Goal: Task Accomplishment & Management: Use online tool/utility

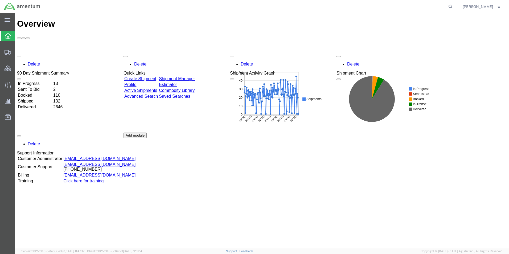
drag, startPoint x: 458, startPoint y: 6, endPoint x: 431, endPoint y: 12, distance: 27.8
click at [454, 6] on icon at bounding box center [450, 6] width 7 height 7
click at [397, 8] on input "search" at bounding box center [366, 6] width 162 height 13
type input "56778278"
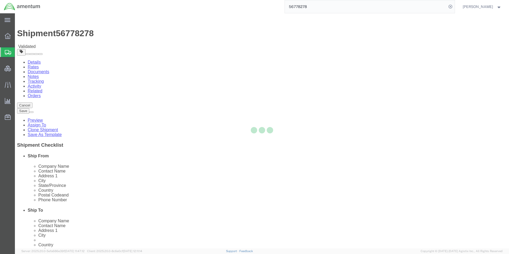
select select "42668"
select select
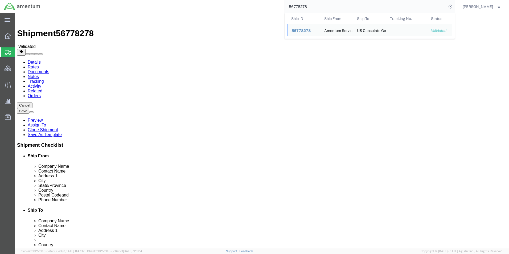
click at [337, 5] on input "56778278" at bounding box center [366, 6] width 162 height 13
drag, startPoint x: 321, startPoint y: 6, endPoint x: 273, endPoint y: 7, distance: 47.9
click at [273, 7] on div "56778278 Ship ID Ship From Ship To Tracking Nu. Status Ship ID 56778278 Ship Fr…" at bounding box center [249, 6] width 411 height 13
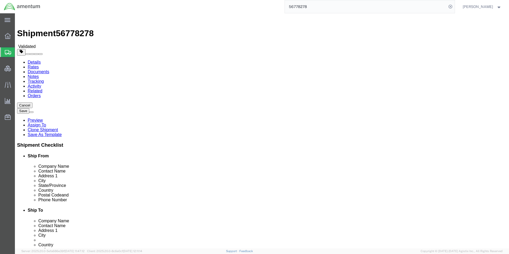
paste input "907"
type input "56778907"
select select "42668"
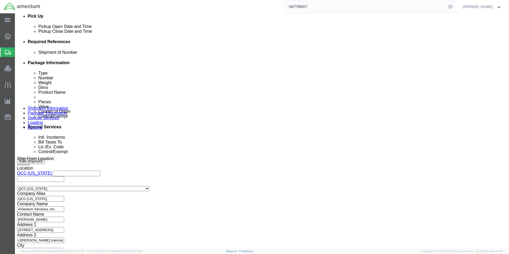
scroll to position [293, 0]
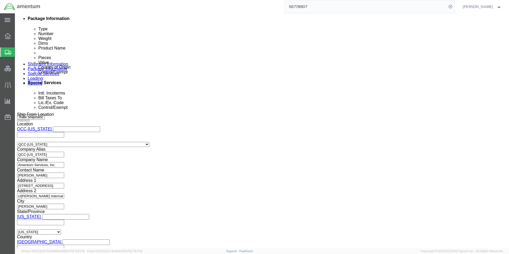
drag, startPoint x: 72, startPoint y: 139, endPoint x: 130, endPoint y: 143, distance: 58.4
click div "Shipment Id Number QCC-OMSS-25153-0189H"
click at [307, 6] on input "56778907" at bounding box center [366, 6] width 162 height 13
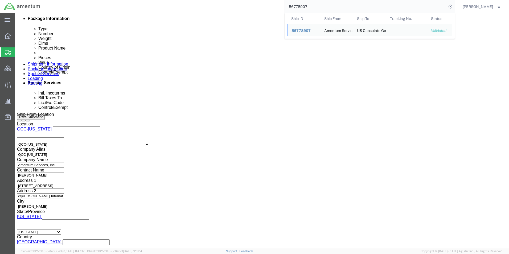
click at [307, 6] on input "56778907" at bounding box center [366, 6] width 162 height 13
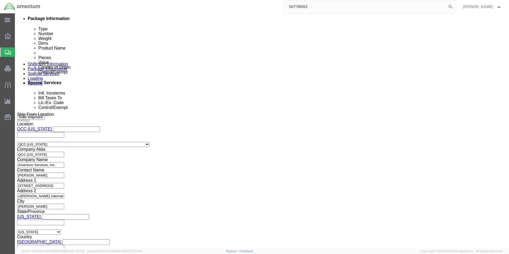
type input "56778993"
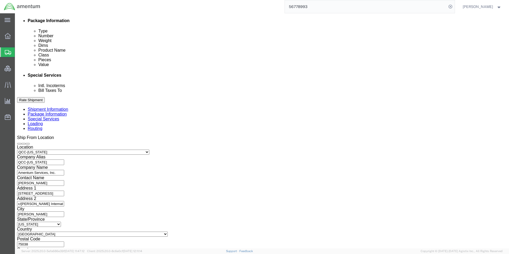
select select "42668"
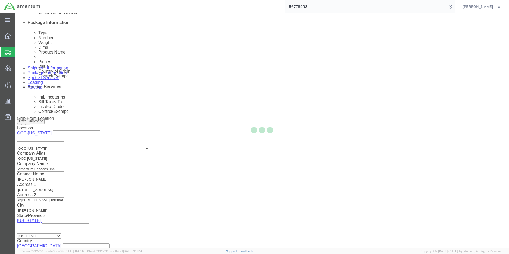
scroll to position [293, 0]
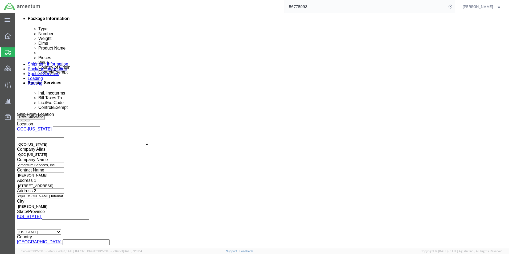
drag, startPoint x: 113, startPoint y: 142, endPoint x: 65, endPoint y: 142, distance: 47.4
click div "Shipment Id Number QCC-OMSS-25125-0177"
click at [322, 6] on input "56778993" at bounding box center [366, 6] width 162 height 13
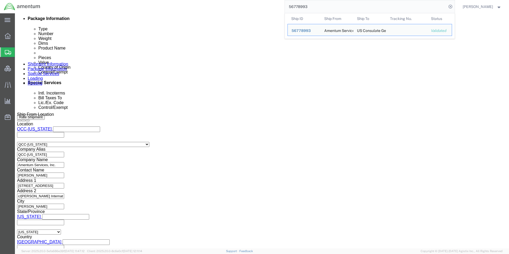
drag, startPoint x: 329, startPoint y: 7, endPoint x: 275, endPoint y: 6, distance: 54.3
click at [276, 6] on div "56778993 Ship ID Ship From Ship To Tracking Nu. Status Ship ID 56778993 Ship Fr…" at bounding box center [249, 6] width 411 height 13
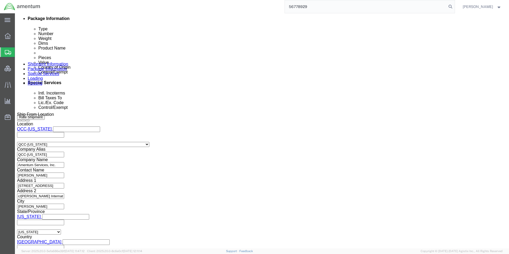
type input "56778929"
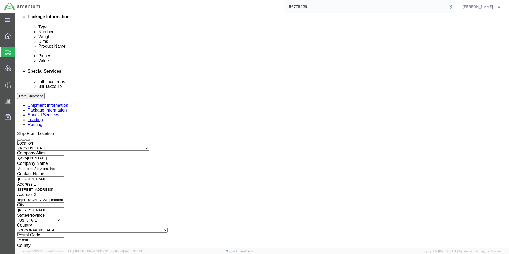
scroll to position [289, 0]
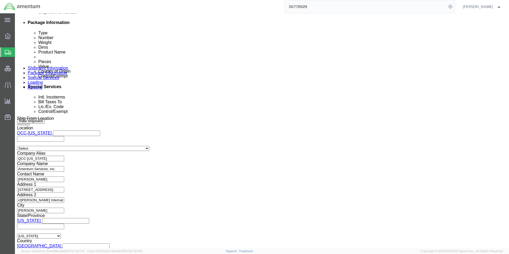
select select "42668"
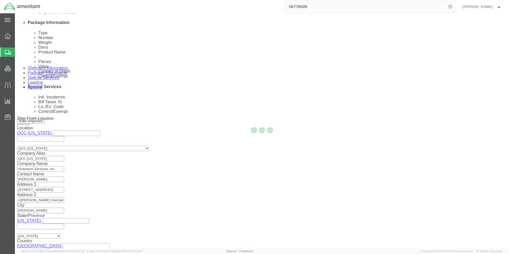
scroll to position [293, 0]
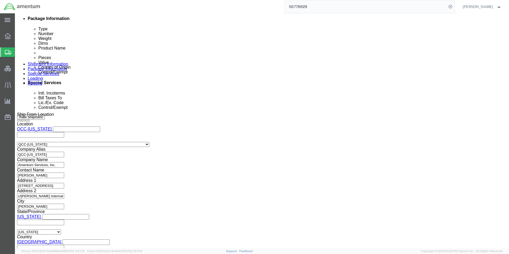
drag, startPoint x: 365, startPoint y: 128, endPoint x: 303, endPoint y: 128, distance: 62.6
click div "Shipment Id Number QCC-OMSS-24247-0030C"
click div "Select Account Type Activity ID Airline Appointment Number ASN Batch Request # …"
drag, startPoint x: 364, startPoint y: 129, endPoint x: 315, endPoint y: 128, distance: 49.3
click div "Shipment Id Number QCC-OMSS-24247-0030C"
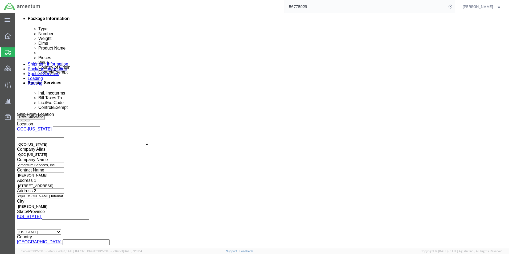
click at [312, 6] on input "56778929" at bounding box center [366, 6] width 162 height 13
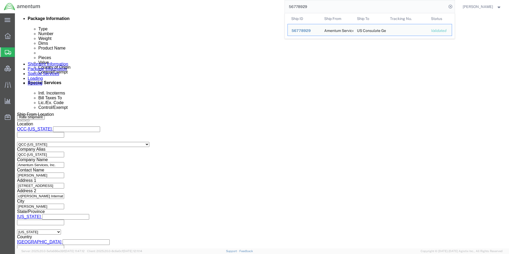
paste input "07"
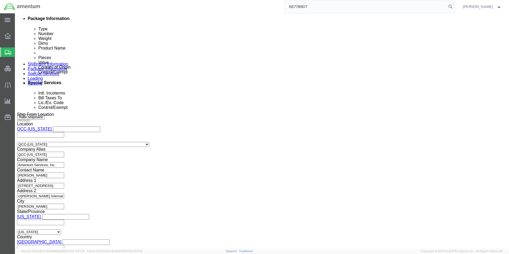
type input "56778907"
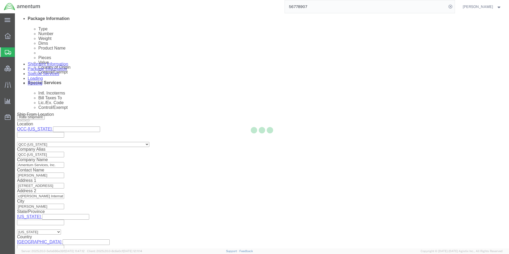
scroll to position [289, 0]
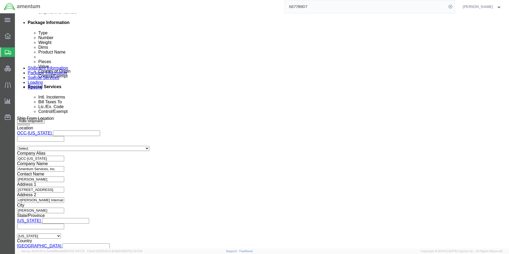
select select "42668"
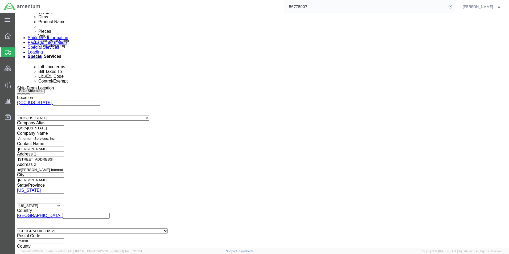
scroll to position [310, 0]
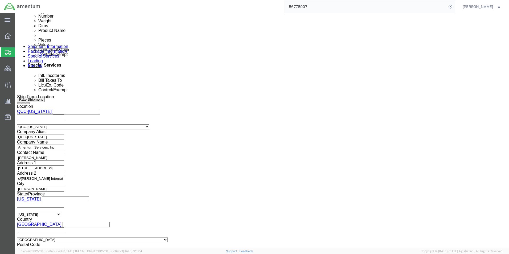
drag, startPoint x: 116, startPoint y: 123, endPoint x: 43, endPoint y: 120, distance: 73.0
click div "Shipment Id Number QCC-OMSS-25153-0189H"
click at [307, 7] on input "56778907" at bounding box center [366, 6] width 162 height 13
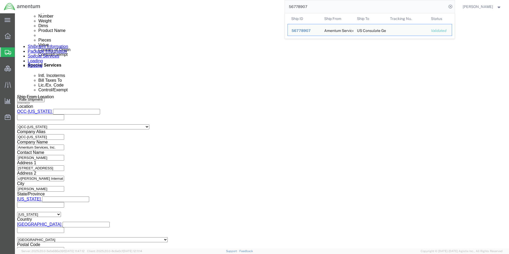
paste input "426"
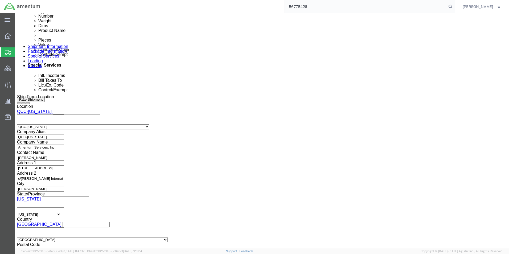
type input "56778426"
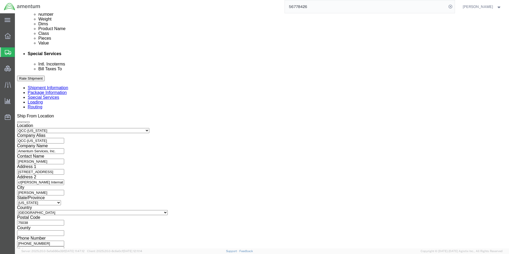
scroll to position [290, 0]
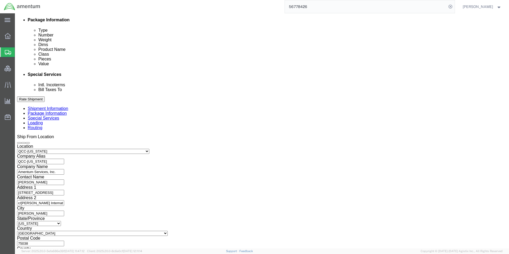
select select "42668"
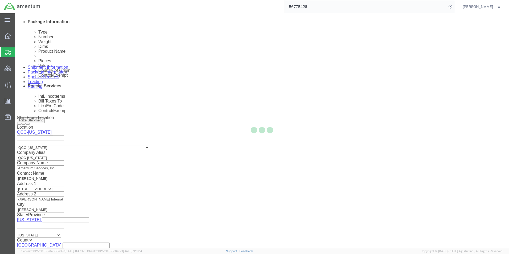
scroll to position [310, 0]
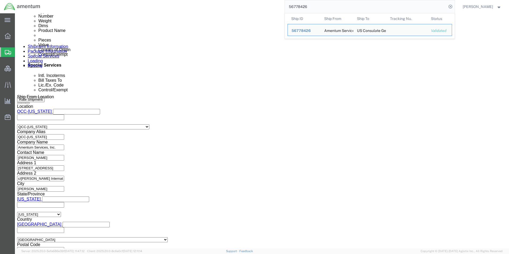
drag, startPoint x: 107, startPoint y: 124, endPoint x: 68, endPoint y: 124, distance: 38.9
click input "QCC-OMSS-25126-0178"
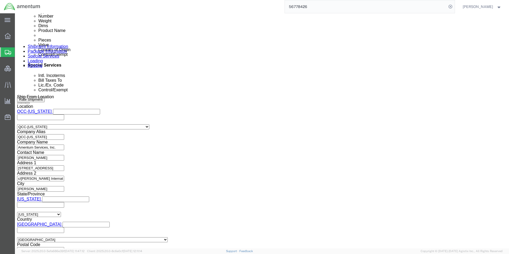
click at [306, 8] on input "56778426" at bounding box center [366, 6] width 162 height 13
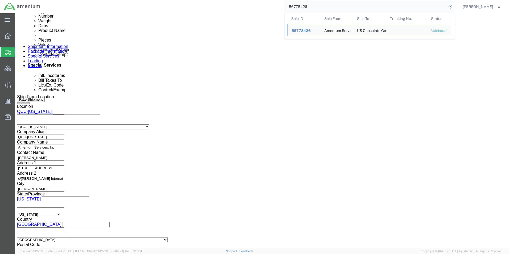
click at [306, 8] on input "56778426" at bounding box center [366, 6] width 162 height 13
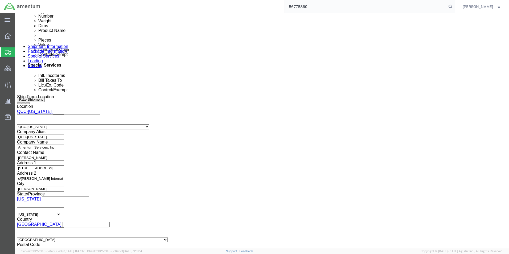
type input "56778869"
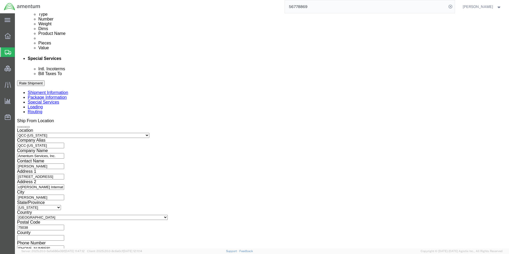
scroll to position [269, 0]
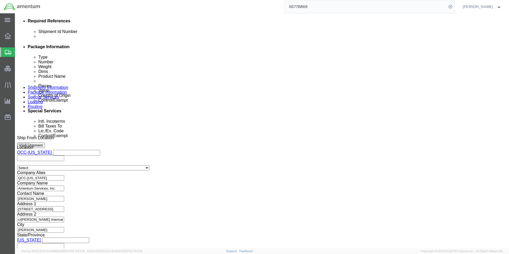
select select "42668"
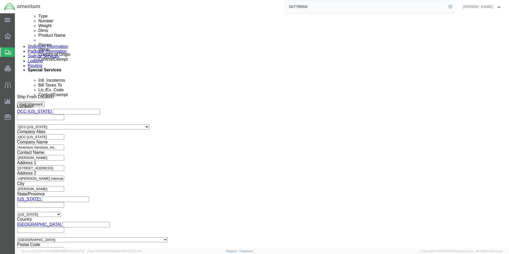
scroll to position [318, 0]
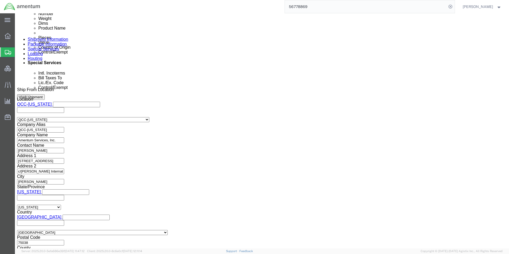
click div "Shipping Mode (Optional) Add another leg"
click at [300, 8] on input "56778869" at bounding box center [366, 6] width 162 height 13
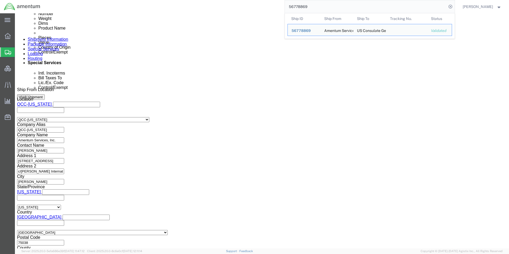
click at [300, 8] on input "56778869" at bounding box center [366, 6] width 162 height 13
paste input "716"
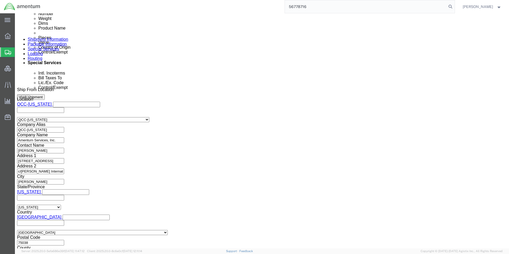
type input "56778716"
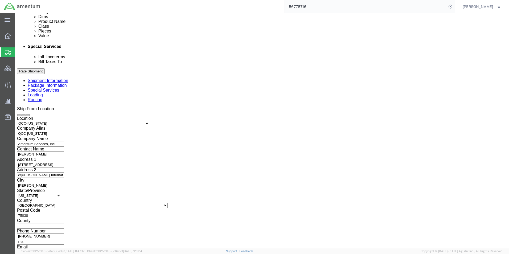
scroll to position [290, 0]
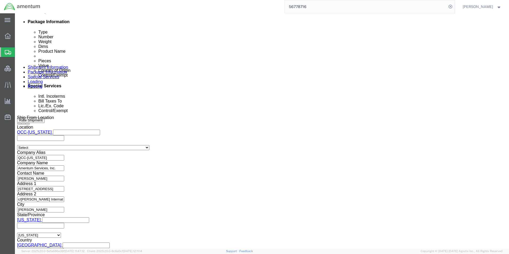
select select "42668"
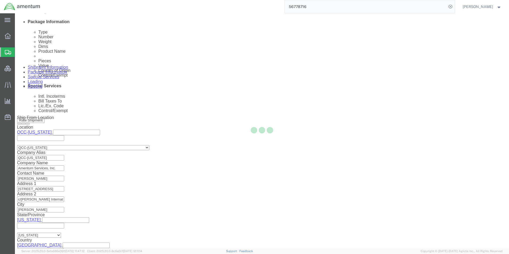
scroll to position [318, 0]
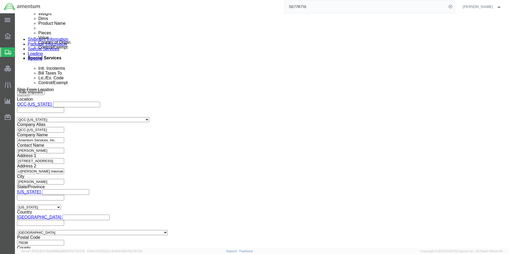
drag, startPoint x: 115, startPoint y: 116, endPoint x: 61, endPoint y: 111, distance: 53.8
click div "Select Account Type Activity ID Airline Appointment Number ASN Batch Request # …"
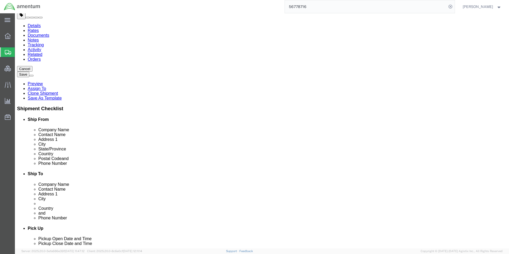
scroll to position [0, 0]
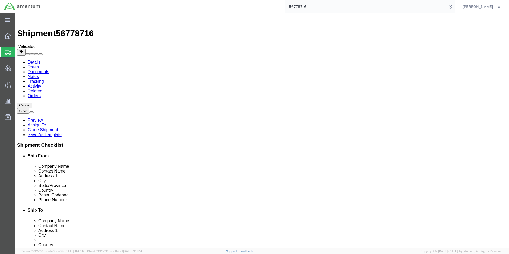
click at [311, 6] on input "56778716" at bounding box center [366, 6] width 162 height 13
type input "56778869"
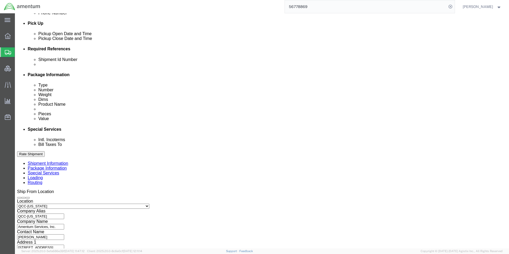
select select "42668"
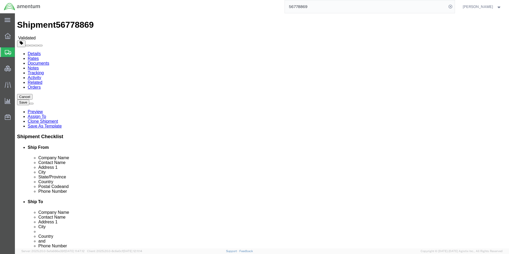
scroll to position [0, 0]
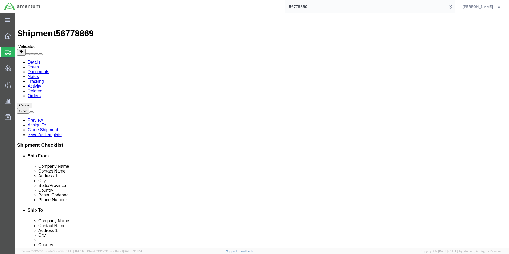
click icon
click at [326, 6] on input "56778869" at bounding box center [366, 6] width 162 height 13
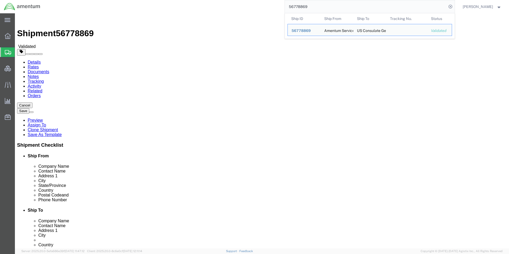
drag, startPoint x: 326, startPoint y: 6, endPoint x: 274, endPoint y: 6, distance: 52.4
click at [274, 6] on div "56778869 Ship ID Ship From Ship To Tracking Nu. Status Ship ID 56778869 Ship Fr…" at bounding box center [249, 6] width 411 height 13
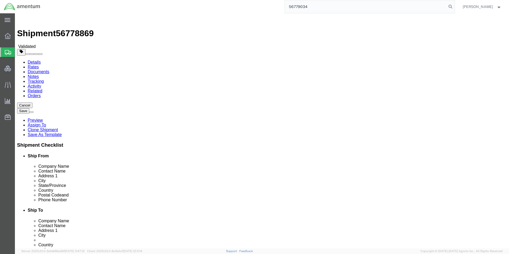
type input "56779034"
select select "42668"
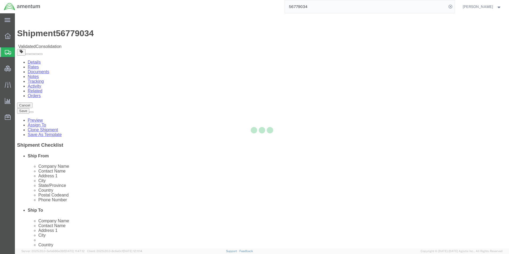
click div
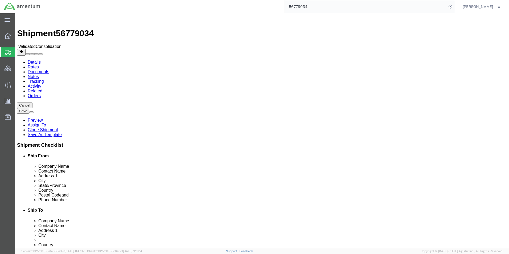
click div "Rate Shipment"
click button "Rate Shipment"
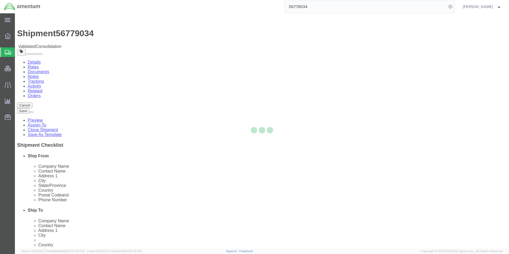
select select "42668"
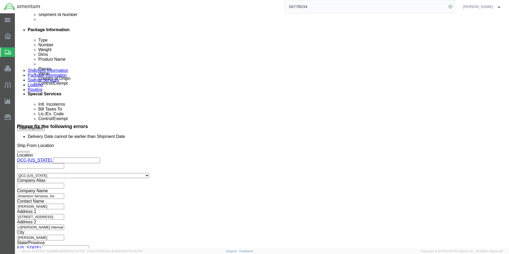
scroll to position [293, 0]
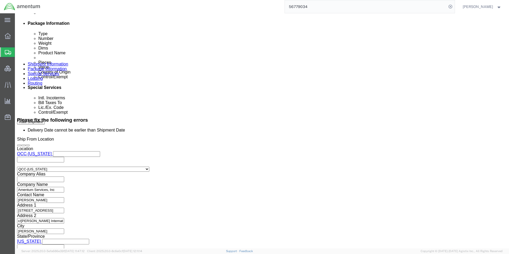
click button
click icon
click button "Rate Shipment"
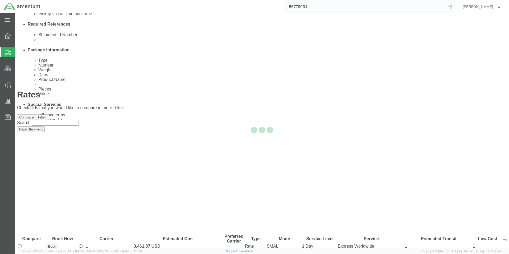
scroll to position [0, 0]
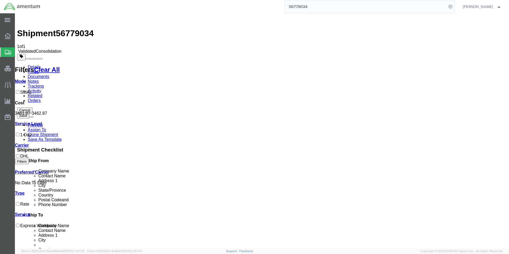
click at [76, 28] on span "56779034" at bounding box center [75, 33] width 38 height 10
copy span "56779034"
click at [307, 6] on input "56779034" at bounding box center [366, 6] width 162 height 13
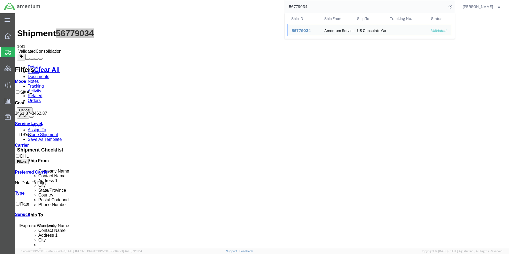
paste input "8278"
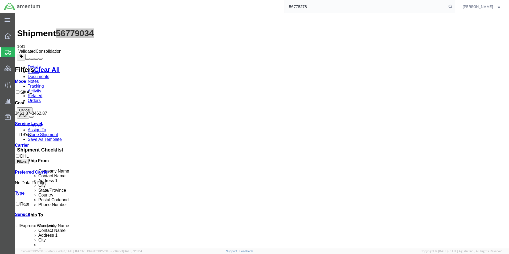
type input "56778278"
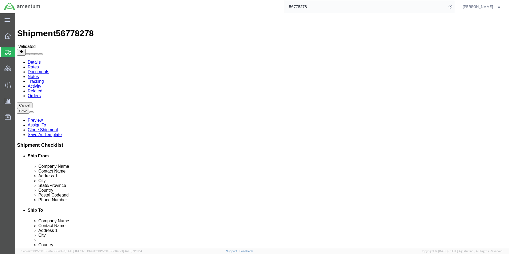
select select "42668"
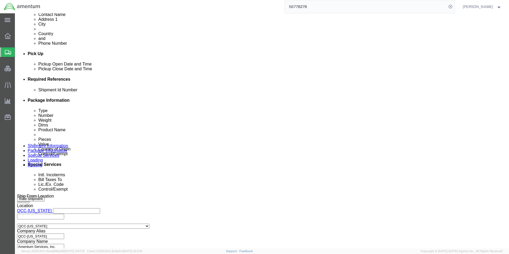
scroll to position [213, 0]
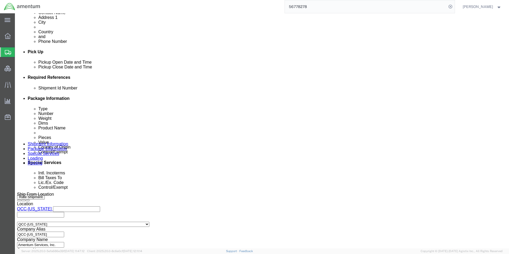
click button "Rate Shipment"
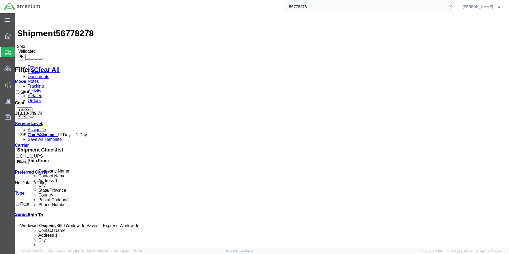
click at [78, 28] on span "56778278" at bounding box center [75, 33] width 38 height 10
copy span "56778278"
click at [307, 6] on input "56778278" at bounding box center [366, 6] width 162 height 13
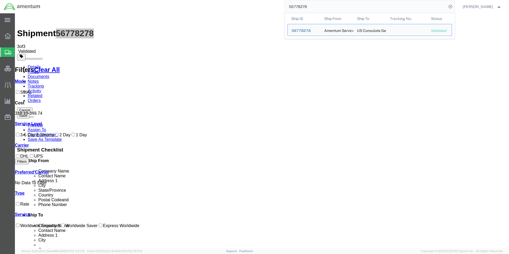
click at [307, 6] on input "56778278" at bounding box center [366, 6] width 162 height 13
paste input "9001"
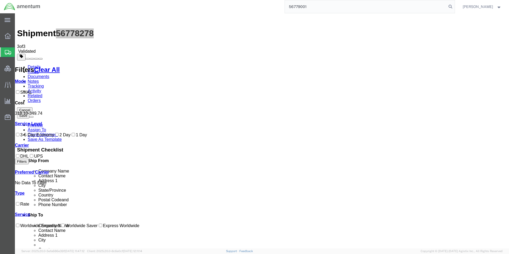
type input "56779001"
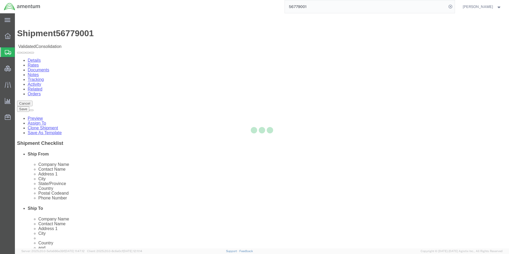
select select "42668"
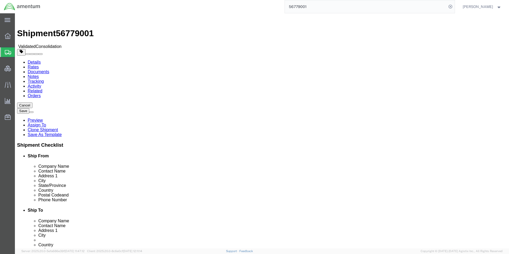
click button "Rate Shipment"
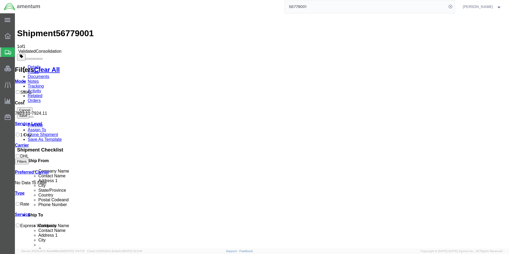
click at [68, 28] on span "56779001" at bounding box center [75, 33] width 38 height 10
copy span "56779001"
click at [9, 51] on icon at bounding box center [8, 52] width 6 height 5
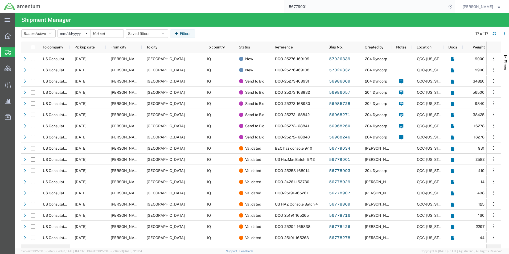
click at [232, 33] on agx-table-filter-chips "Status: Active Active All Approved Booked Canceled Delivered Denied New On Hold…" at bounding box center [245, 35] width 449 height 12
click at [299, 6] on input "56779001" at bounding box center [366, 6] width 162 height 13
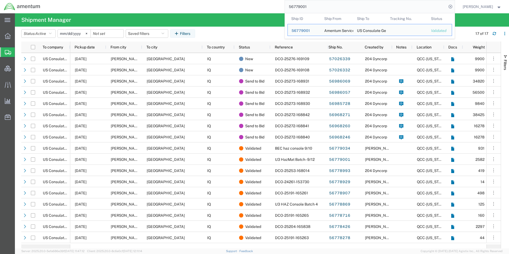
click at [299, 6] on input "56779001" at bounding box center [366, 6] width 162 height 13
paste input "8278"
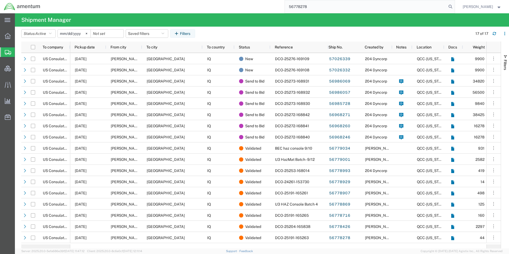
type input "56778278"
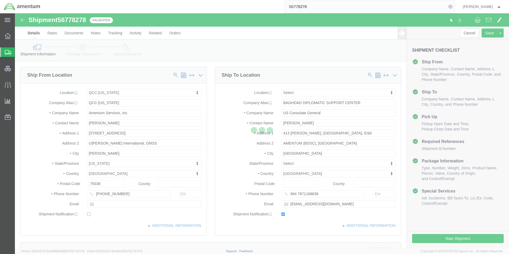
select select "42668"
select select
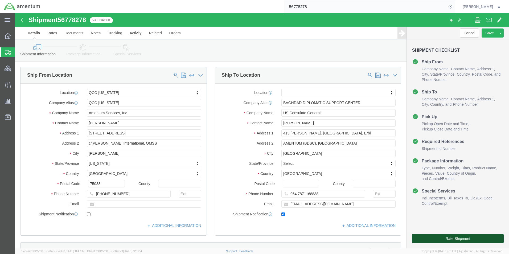
click button "Rate Shipment"
